Goal: Transaction & Acquisition: Book appointment/travel/reservation

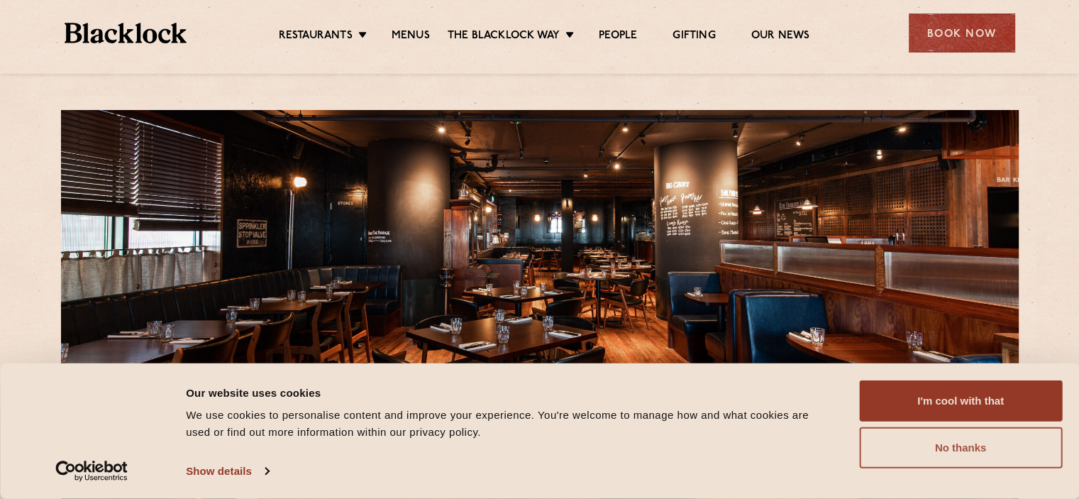
click at [962, 448] on button "No thanks" at bounding box center [960, 447] width 203 height 41
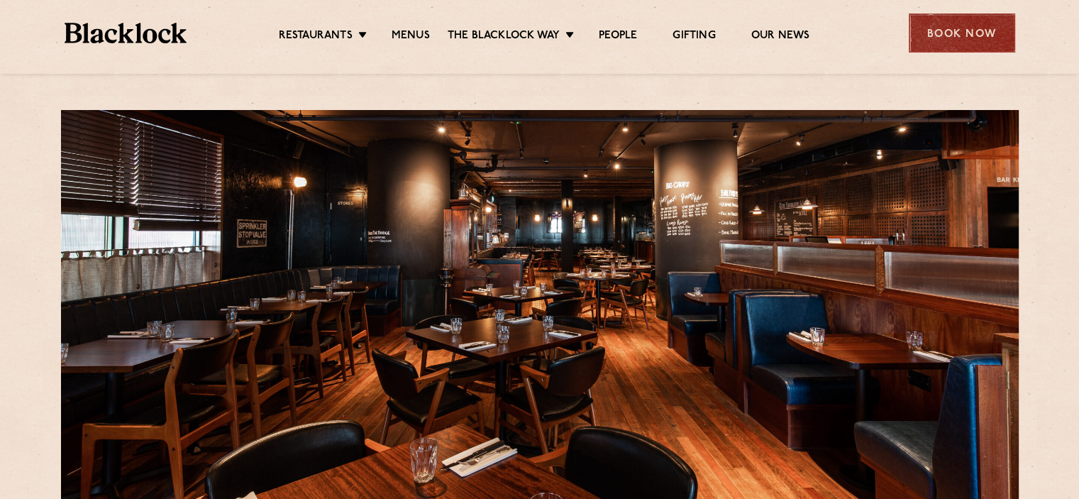
click at [973, 24] on div "Book Now" at bounding box center [962, 32] width 106 height 39
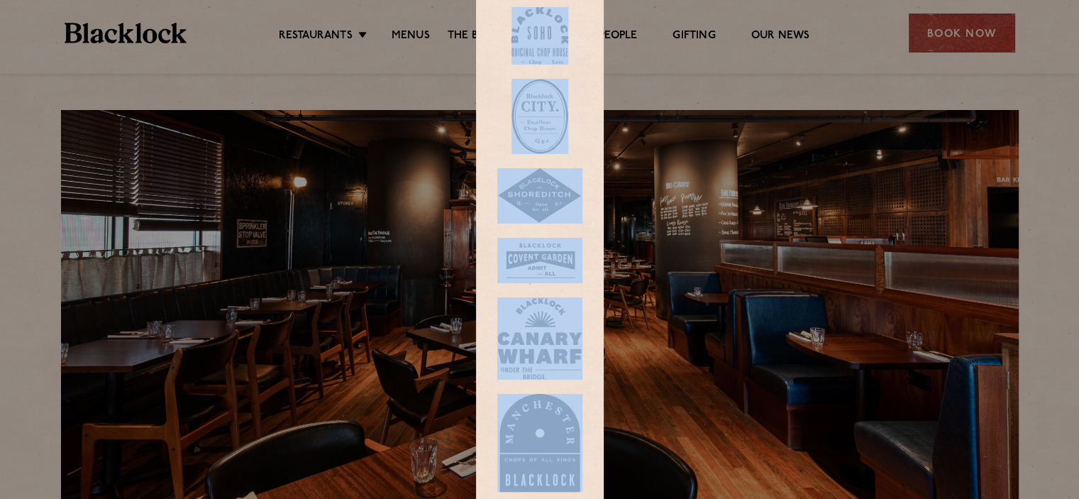
click at [973, 24] on div at bounding box center [539, 249] width 1079 height 499
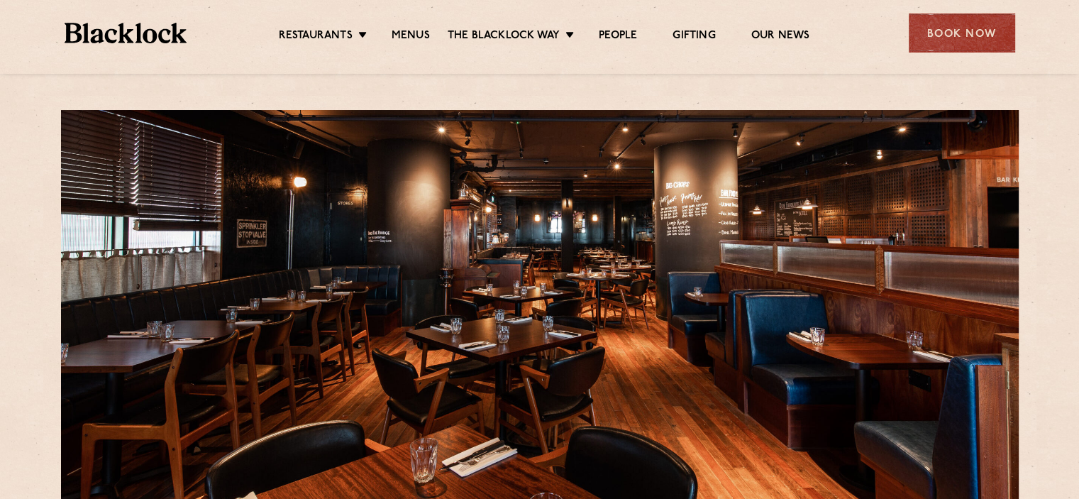
click at [973, 24] on div "Book Now" at bounding box center [962, 32] width 106 height 39
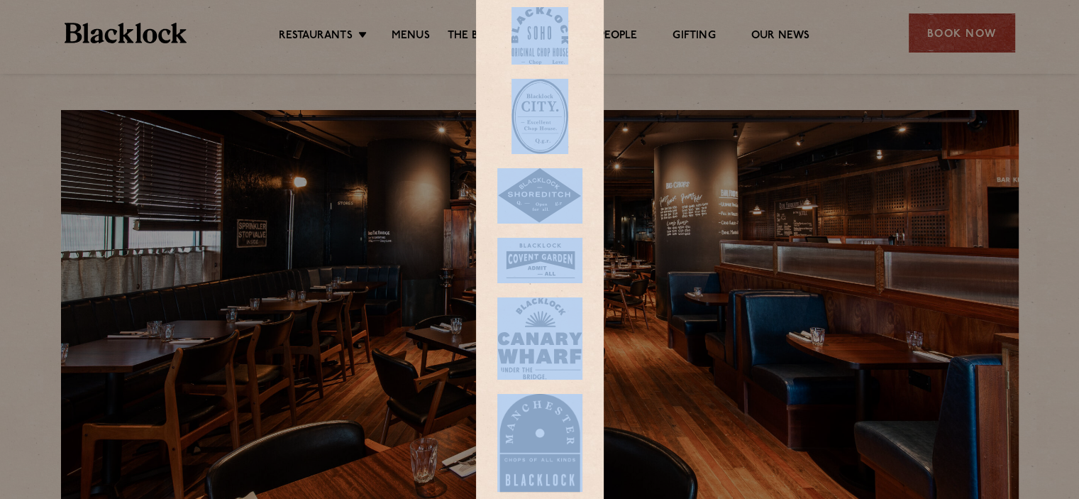
click at [973, 24] on div at bounding box center [539, 249] width 1079 height 499
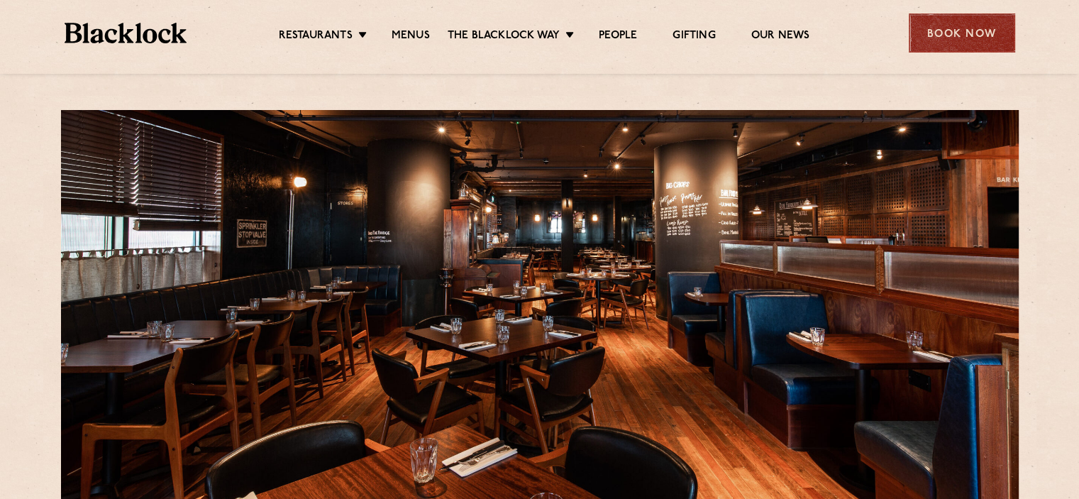
click at [962, 24] on div "Book Now" at bounding box center [962, 32] width 106 height 39
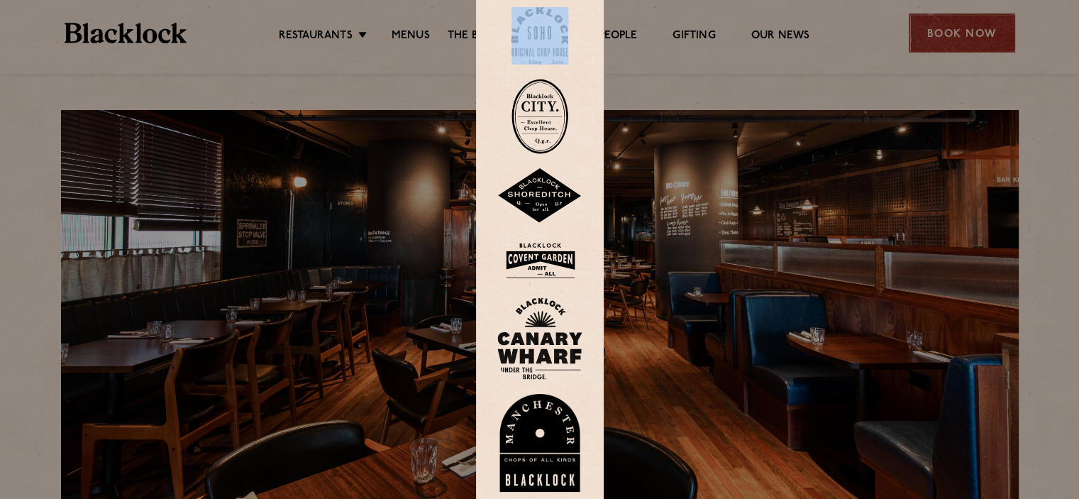
click at [962, 24] on div at bounding box center [539, 249] width 1079 height 499
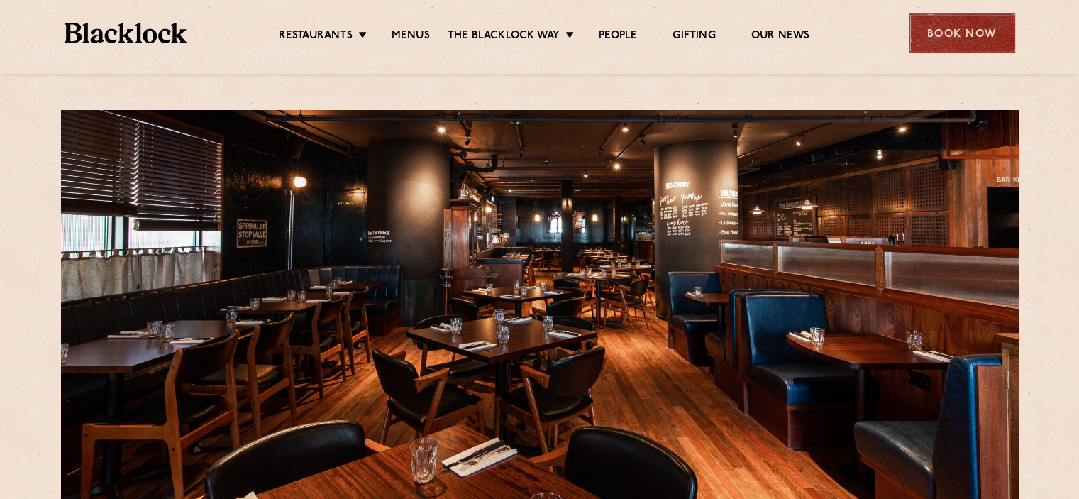
click at [962, 24] on div "Book Now" at bounding box center [962, 32] width 106 height 39
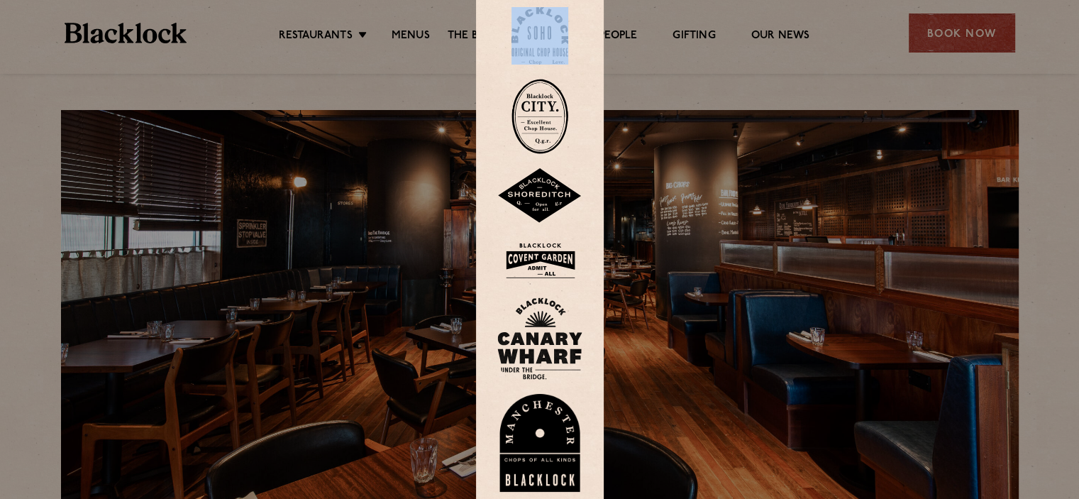
click at [548, 318] on img at bounding box center [539, 338] width 85 height 82
